Goal: Information Seeking & Learning: Learn about a topic

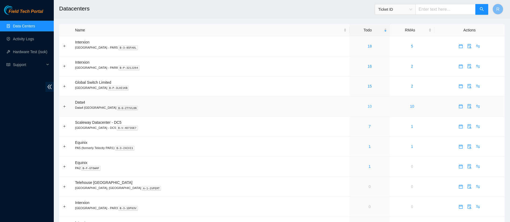
click at [367, 106] on link "10" at bounding box center [369, 106] width 4 height 4
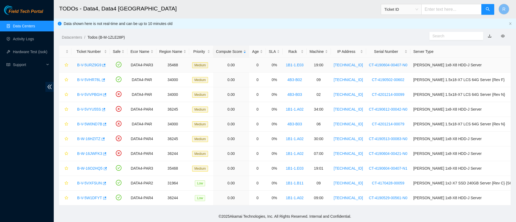
click at [96, 65] on link "B-V-5URZ9G9" at bounding box center [89, 65] width 24 height 4
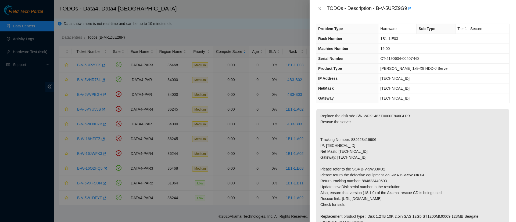
click at [318, 6] on div "TODOs - Description - B-V-5URZ9G9" at bounding box center [413, 8] width 194 height 9
click at [320, 9] on icon "close" at bounding box center [320, 8] width 4 height 4
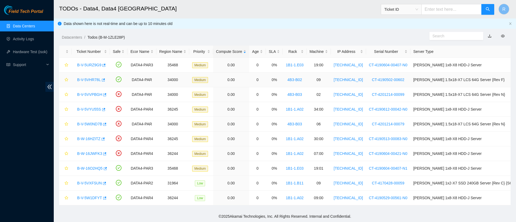
click at [92, 79] on link "B-V-5VHR78L" at bounding box center [89, 80] width 24 height 4
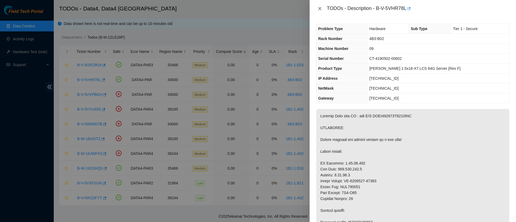
click at [320, 8] on icon "close" at bounding box center [320, 8] width 4 height 4
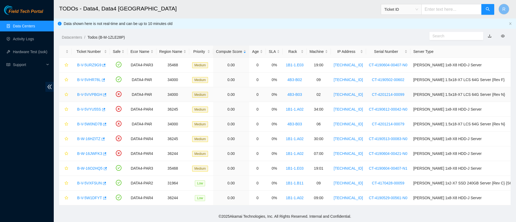
click at [93, 95] on link "B-V-5VVPBGH" at bounding box center [89, 94] width 25 height 4
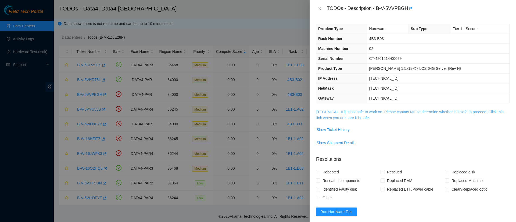
click at [348, 116] on link "[TECHNICAL_ID] is not safe to work on. Please contact NIE to determine whether …" at bounding box center [409, 115] width 187 height 10
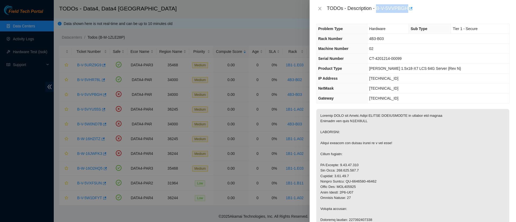
drag, startPoint x: 377, startPoint y: 8, endPoint x: 406, endPoint y: 9, distance: 29.3
click at [406, 9] on div "TODOs - Description - B-V-5VVPBGH" at bounding box center [418, 8] width 183 height 9
copy div "B-V-5VVPBGH"
click at [319, 9] on icon "close" at bounding box center [320, 8] width 4 height 4
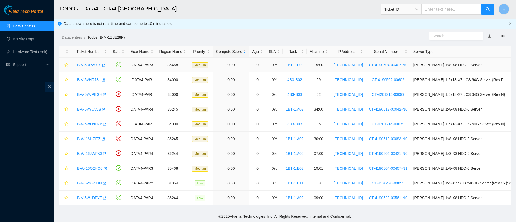
click at [90, 63] on link "B-V-5URZ9G9" at bounding box center [89, 65] width 24 height 4
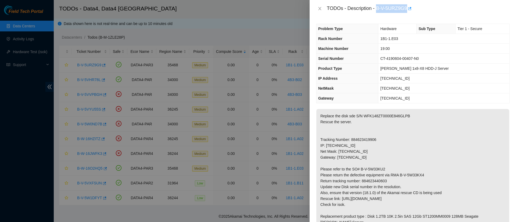
drag, startPoint x: 377, startPoint y: 9, endPoint x: 406, endPoint y: 5, distance: 30.1
click at [406, 5] on div "TODOs - Description - B-V-5URZ9G9" at bounding box center [418, 8] width 183 height 9
copy div "B-V-5URZ9G9"
click at [382, 116] on p "Replace the disk sde S/N WFK148ZT0000E846GLPB Rescue the server. Tracking Numbe…" at bounding box center [412, 172] width 193 height 126
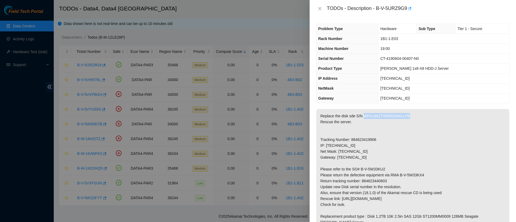
copy p "WFK148ZT0000E846GLPB"
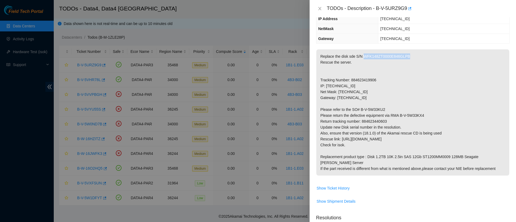
scroll to position [63, 0]
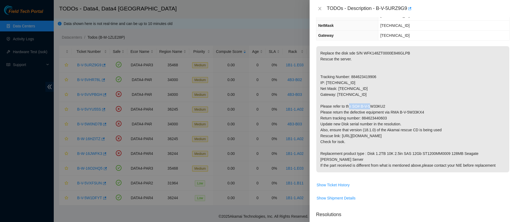
drag, startPoint x: 385, startPoint y: 106, endPoint x: 360, endPoint y: 106, distance: 24.5
click at [360, 106] on p "Replace the disk sde S/N WFK148ZT0000E846GLPB Rescue the server. Tracking Numbe…" at bounding box center [412, 109] width 193 height 126
copy p "B-V-5W33KU2"
drag, startPoint x: 422, startPoint y: 112, endPoint x: 399, endPoint y: 111, distance: 22.9
click at [399, 111] on p "Replace the disk sde S/N WFK148ZT0000E846GLPB Rescue the server. Tracking Numbe…" at bounding box center [412, 109] width 193 height 126
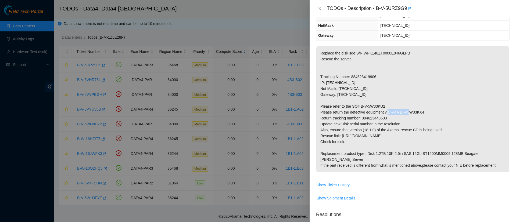
copy p "B-V-5W33KX4"
click at [375, 119] on p "Replace the disk sde S/N WFK148ZT0000E846GLPB Rescue the server. Tracking Numbe…" at bounding box center [412, 109] width 193 height 126
copy p "884623440603"
click at [318, 9] on icon "close" at bounding box center [320, 8] width 4 height 4
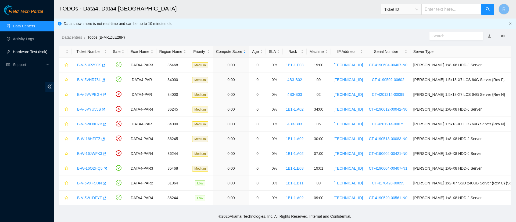
scroll to position [87, 0]
click at [87, 81] on link "B-V-5VHR78L" at bounding box center [89, 80] width 24 height 4
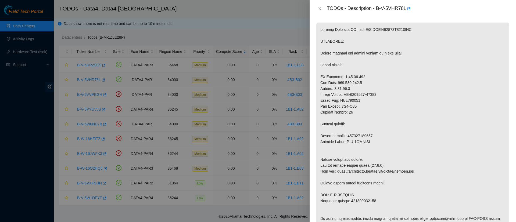
scroll to position [63, 0]
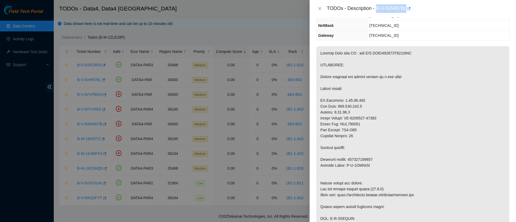
drag, startPoint x: 377, startPoint y: 8, endPoint x: 406, endPoint y: 10, distance: 29.6
click at [406, 10] on div "TODOs - Description - B-V-5VHR78L" at bounding box center [418, 8] width 183 height 9
copy div "B-V-5VHR78L"
click at [320, 9] on icon "close" at bounding box center [319, 8] width 3 height 3
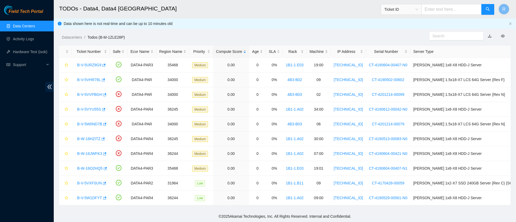
scroll to position [87, 0]
click at [96, 80] on link "B-V-5VHR78L" at bounding box center [89, 80] width 24 height 4
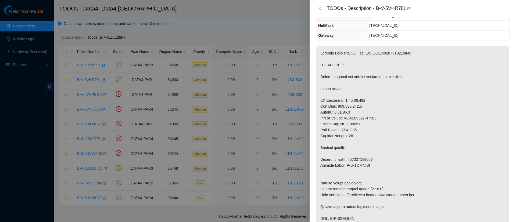
click at [386, 67] on p at bounding box center [412, 180] width 193 height 268
copy p "PHYF003001X4240AGN"
drag, startPoint x: 367, startPoint y: 177, endPoint x: 344, endPoint y: 177, distance: 22.3
click at [344, 177] on p at bounding box center [412, 180] width 193 height 268
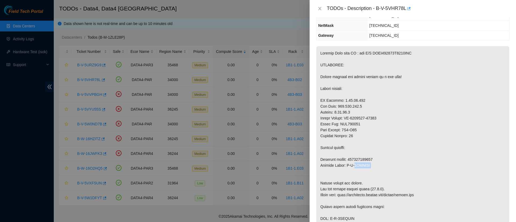
copy p "B-V-5VYOJXF"
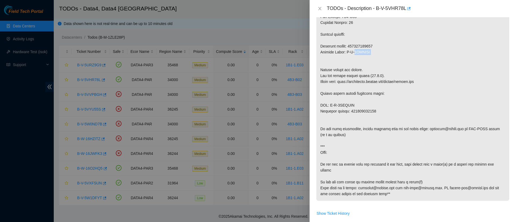
scroll to position [177, 0]
drag, startPoint x: 356, startPoint y: 117, endPoint x: 330, endPoint y: 116, distance: 25.8
click at [330, 116] on p at bounding box center [412, 67] width 193 height 268
copy p "B-V-5VYOJXQ"
click at [367, 122] on p at bounding box center [412, 67] width 193 height 268
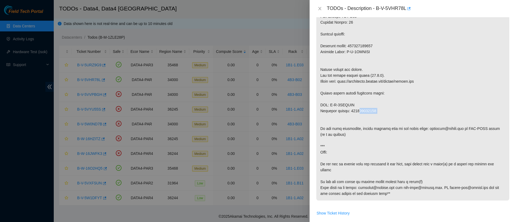
click at [367, 122] on p at bounding box center [412, 67] width 193 height 268
click at [322, 9] on icon "close" at bounding box center [320, 8] width 4 height 4
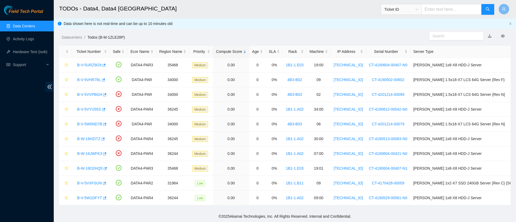
scroll to position [143, 0]
click at [98, 94] on link "B-V-5VVPBGH" at bounding box center [89, 94] width 25 height 4
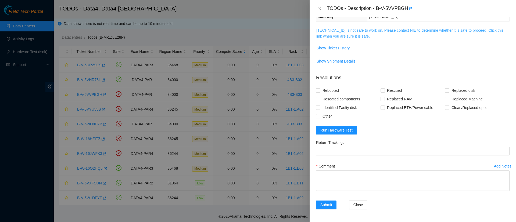
scroll to position [0, 0]
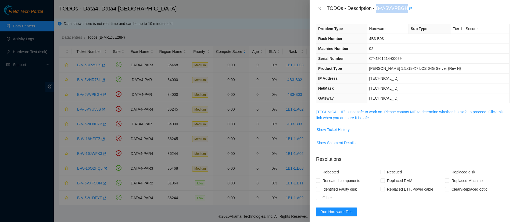
drag, startPoint x: 377, startPoint y: 8, endPoint x: 408, endPoint y: 10, distance: 31.0
click at [408, 10] on div "TODOs - Description - B-V-5VVPBGH" at bounding box center [418, 8] width 183 height 9
click at [339, 118] on link "[TECHNICAL_ID] is not safe to work on. Please contact NIE to determine whether …" at bounding box center [409, 115] width 187 height 10
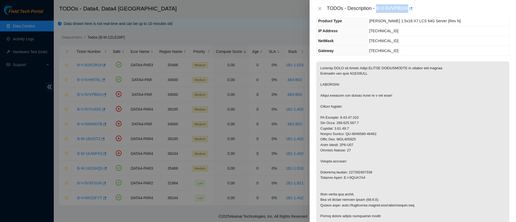
scroll to position [46, 0]
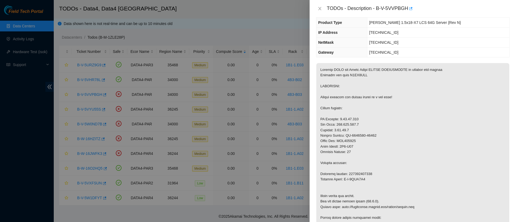
click at [354, 80] on p at bounding box center [412, 188] width 193 height 250
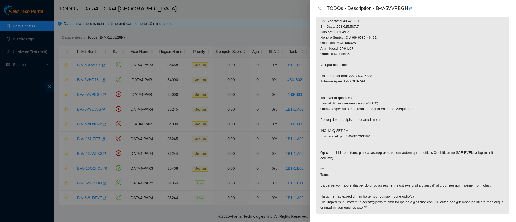
scroll to position [144, 0]
drag, startPoint x: 365, startPoint y: 87, endPoint x: 343, endPoint y: 86, distance: 22.1
click at [343, 86] on p at bounding box center [412, 90] width 193 height 250
drag, startPoint x: 353, startPoint y: 134, endPoint x: 330, endPoint y: 135, distance: 23.1
click at [330, 135] on p at bounding box center [412, 90] width 193 height 250
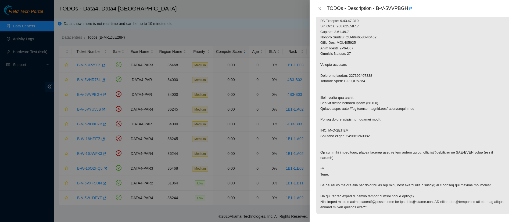
click at [359, 142] on p at bounding box center [412, 90] width 193 height 250
click at [317, 8] on button "Close" at bounding box center [320, 8] width 8 height 5
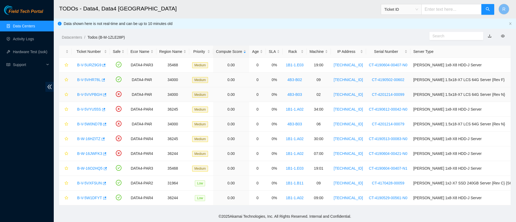
scroll to position [84, 0]
click at [89, 107] on link "B-V-5VYU55S" at bounding box center [89, 109] width 24 height 4
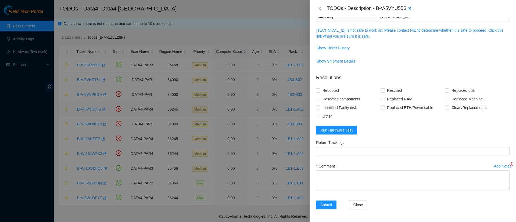
scroll to position [60, 0]
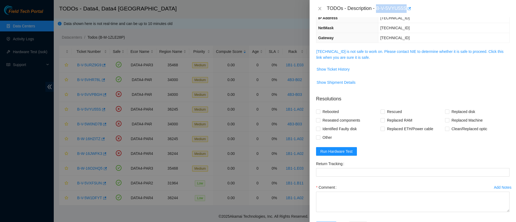
drag, startPoint x: 377, startPoint y: 7, endPoint x: 411, endPoint y: 2, distance: 34.6
click at [411, 2] on div "TODOs - Description - B-V-5VYU55S" at bounding box center [413, 8] width 206 height 17
click at [349, 53] on link "[TECHNICAL_ID] is not safe to work on. Please contact NIE to determine whether …" at bounding box center [409, 54] width 187 height 10
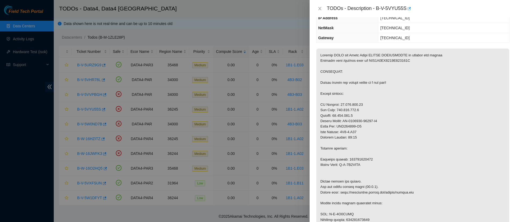
click at [383, 66] on p at bounding box center [412, 174] width 193 height 250
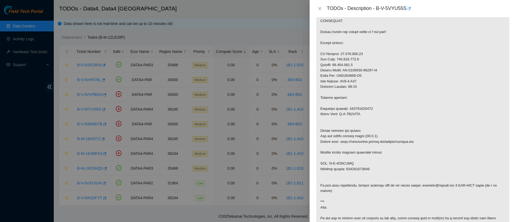
scroll to position [127, 0]
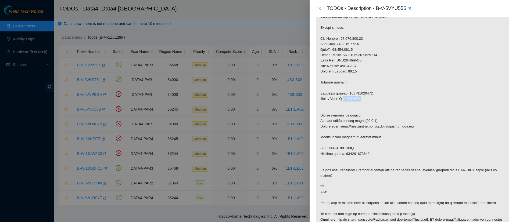
drag, startPoint x: 366, startPoint y: 104, endPoint x: 343, endPoint y: 103, distance: 23.2
click at [343, 103] on p at bounding box center [412, 108] width 193 height 250
drag, startPoint x: 354, startPoint y: 155, endPoint x: 330, endPoint y: 155, distance: 23.9
click at [330, 155] on p at bounding box center [412, 108] width 193 height 250
click at [366, 159] on p at bounding box center [412, 108] width 193 height 250
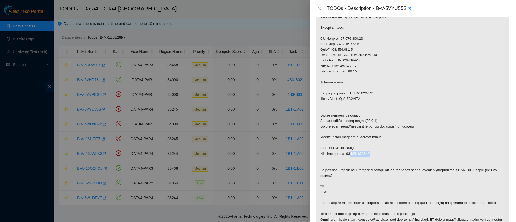
click at [366, 159] on p at bounding box center [412, 108] width 193 height 250
click at [320, 10] on icon "close" at bounding box center [320, 8] width 4 height 4
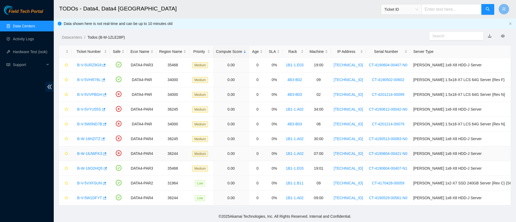
scroll to position [84, 0]
click at [86, 65] on link "B-V-5URZ9G9" at bounding box center [89, 65] width 24 height 4
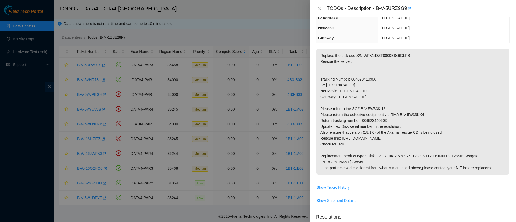
scroll to position [0, 0]
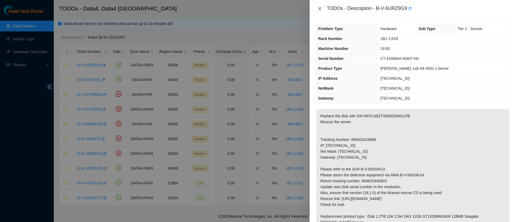
click at [321, 8] on icon "close" at bounding box center [320, 8] width 4 height 4
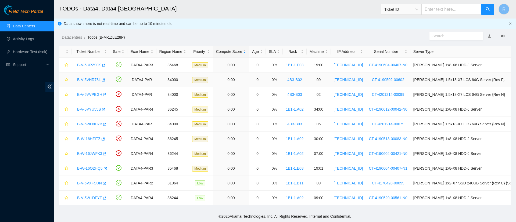
click at [94, 79] on link "B-V-5VHR78L" at bounding box center [89, 80] width 24 height 4
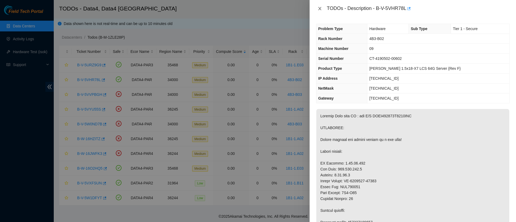
click at [318, 10] on icon "close" at bounding box center [320, 8] width 4 height 4
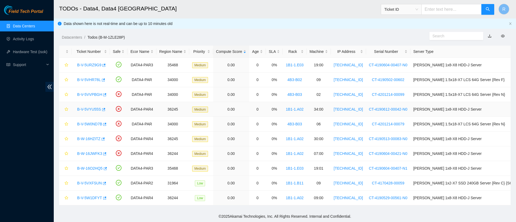
click at [89, 110] on link "B-V-5VYU55S" at bounding box center [89, 109] width 24 height 4
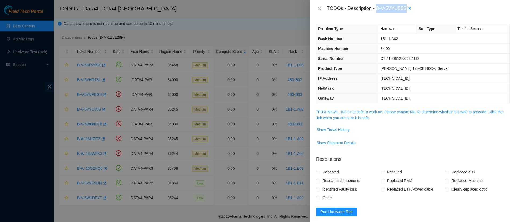
drag, startPoint x: 378, startPoint y: 7, endPoint x: 406, endPoint y: 9, distance: 28.3
click at [406, 9] on div "TODOs - Description - B-V-5VYU55S" at bounding box center [418, 8] width 183 height 9
click at [320, 10] on icon "close" at bounding box center [320, 8] width 4 height 4
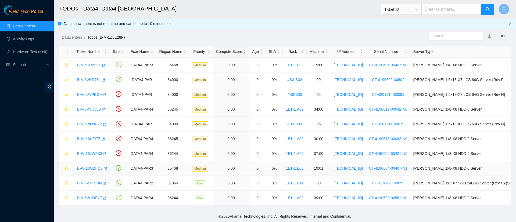
click at [92, 166] on link "B-W-16O2HQ5" at bounding box center [90, 168] width 26 height 4
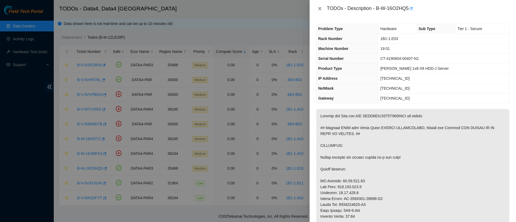
click at [318, 9] on icon "close" at bounding box center [320, 8] width 4 height 4
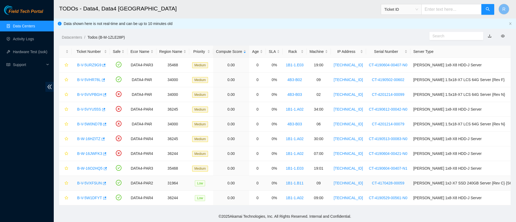
click at [92, 183] on link "B-V-5VXFSUN" at bounding box center [89, 183] width 25 height 4
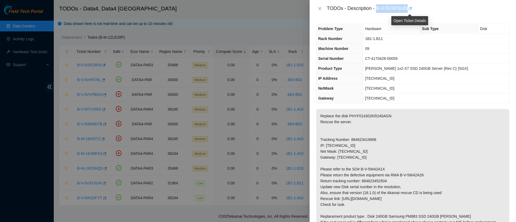
drag, startPoint x: 376, startPoint y: 8, endPoint x: 410, endPoint y: 7, distance: 33.6
click at [410, 7] on div "TODOs - Description - B-V-5VXFSUN" at bounding box center [418, 8] width 183 height 9
click at [371, 116] on p "Replace the disk PHYF014302KR240AGN Rescue the server. Tracking Number: 8846234…" at bounding box center [412, 169] width 193 height 120
drag, startPoint x: 387, startPoint y: 168, endPoint x: 360, endPoint y: 169, distance: 27.7
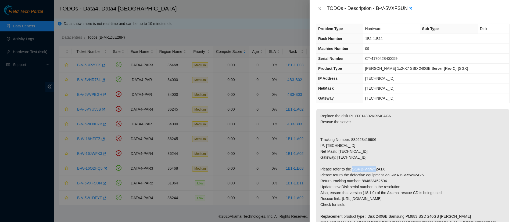
click at [360, 169] on p "Replace the disk PHYF014302KR240AGN Rescue the server. Tracking Number: 8846234…" at bounding box center [412, 169] width 193 height 120
drag, startPoint x: 424, startPoint y: 176, endPoint x: 400, endPoint y: 176, distance: 23.7
click at [400, 176] on p "Replace the disk PHYF014302KR240AGN Rescue the server. Tracking Number: 8846234…" at bounding box center [412, 169] width 193 height 120
click at [377, 182] on p "Replace the disk PHYF014302KR240AGN Rescue the server. Tracking Number: 8846234…" at bounding box center [412, 169] width 193 height 120
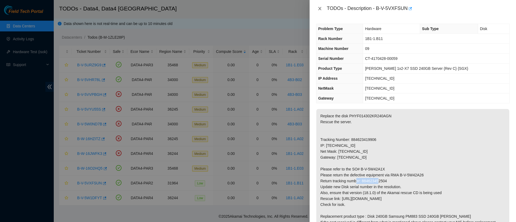
click at [318, 8] on icon "close" at bounding box center [320, 8] width 4 height 4
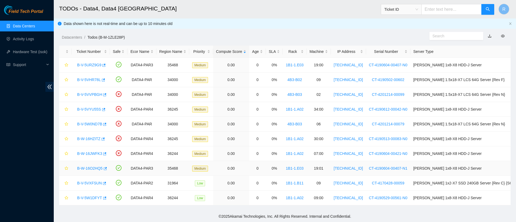
click at [84, 169] on link "B-W-16O2HQ5" at bounding box center [90, 168] width 26 height 4
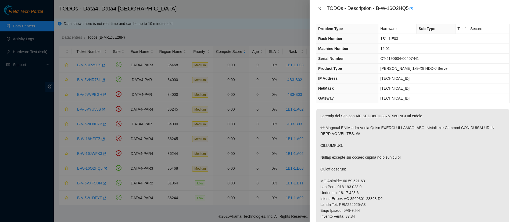
click at [320, 9] on icon "close" at bounding box center [319, 8] width 3 height 3
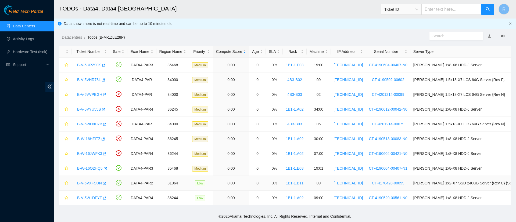
click at [92, 182] on link "B-V-5VXFSUN" at bounding box center [89, 183] width 25 height 4
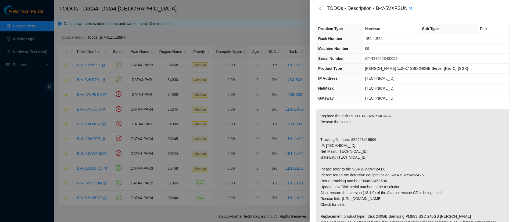
click at [319, 5] on div "TODOs - Description - B-V-5VXFSUN" at bounding box center [413, 8] width 194 height 9
click at [319, 7] on icon "close" at bounding box center [319, 8] width 3 height 3
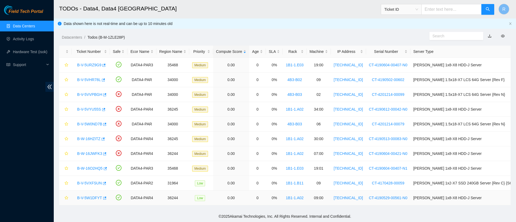
click at [93, 196] on link "B-V-5W1DFYT" at bounding box center [89, 198] width 25 height 4
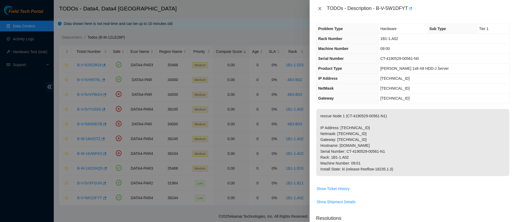
click at [321, 9] on icon "close" at bounding box center [320, 8] width 4 height 4
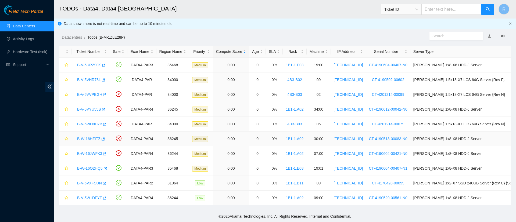
click at [91, 140] on link "B-W-16HZITZ" at bounding box center [88, 139] width 23 height 4
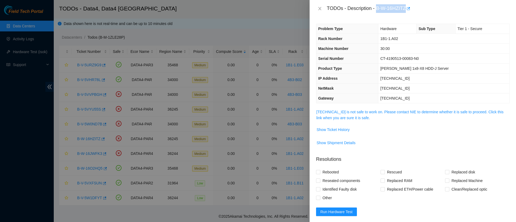
drag, startPoint x: 376, startPoint y: 9, endPoint x: 406, endPoint y: 10, distance: 29.6
click at [406, 10] on div "TODOs - Description - B-W-16HZITZ" at bounding box center [418, 8] width 183 height 9
click at [339, 116] on link "[TECHNICAL_ID] is not safe to work on. Please contact NIE to determine whether …" at bounding box center [409, 115] width 187 height 10
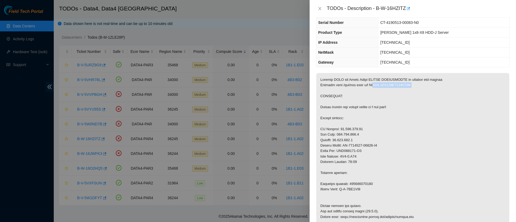
scroll to position [36, 0]
drag, startPoint x: 369, startPoint y: 194, endPoint x: 343, endPoint y: 194, distance: 25.5
click at [343, 194] on p at bounding box center [412, 198] width 193 height 250
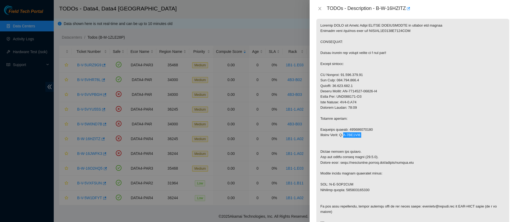
scroll to position [105, 0]
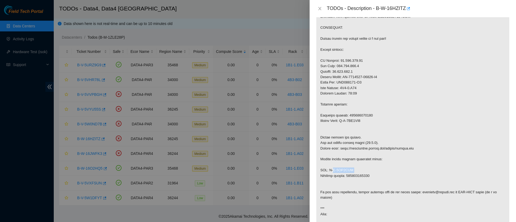
drag, startPoint x: 353, startPoint y: 174, endPoint x: 330, endPoint y: 176, distance: 22.9
click at [330, 176] on p at bounding box center [412, 130] width 193 height 250
click at [358, 184] on p at bounding box center [412, 130] width 193 height 250
click at [415, 119] on p at bounding box center [412, 130] width 193 height 250
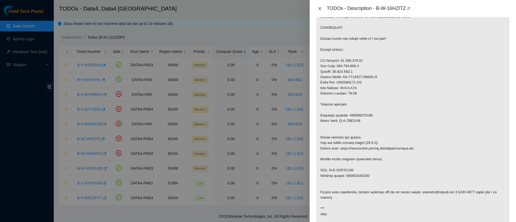
click at [319, 10] on icon "close" at bounding box center [320, 8] width 4 height 4
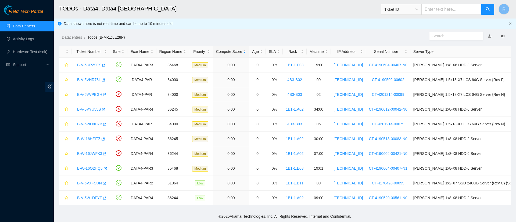
scroll to position [84, 0]
click at [86, 109] on link "B-V-5VYU55S" at bounding box center [89, 109] width 24 height 4
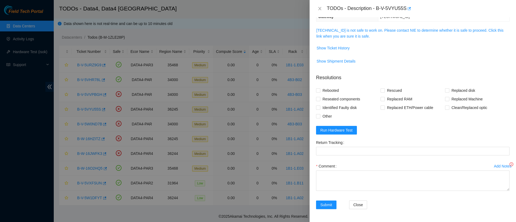
scroll to position [60, 0]
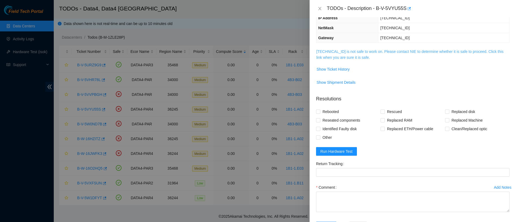
click at [337, 56] on link "[TECHNICAL_ID] is not safe to work on. Please contact NIE to determine whether …" at bounding box center [409, 54] width 187 height 10
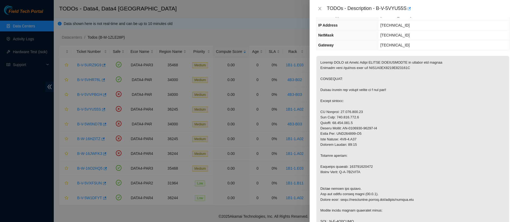
scroll to position [0, 0]
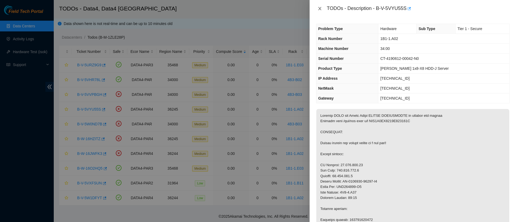
click at [318, 9] on icon "close" at bounding box center [320, 8] width 4 height 4
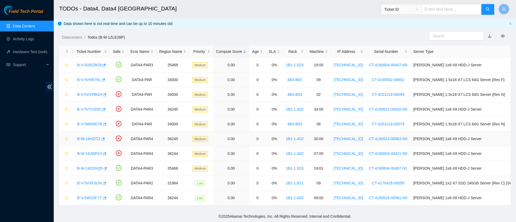
click at [84, 138] on link "B-W-16HZITZ" at bounding box center [88, 139] width 23 height 4
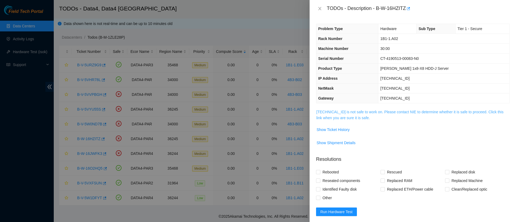
click at [328, 115] on link "[TECHNICAL_ID] is not safe to work on. Please contact NIE to determine whether …" at bounding box center [409, 115] width 187 height 10
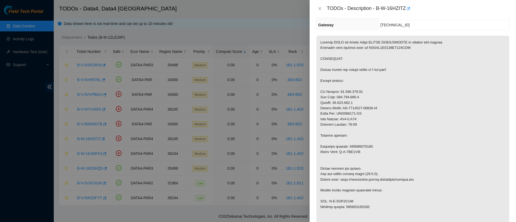
scroll to position [74, 0]
